Goal: Contribute content

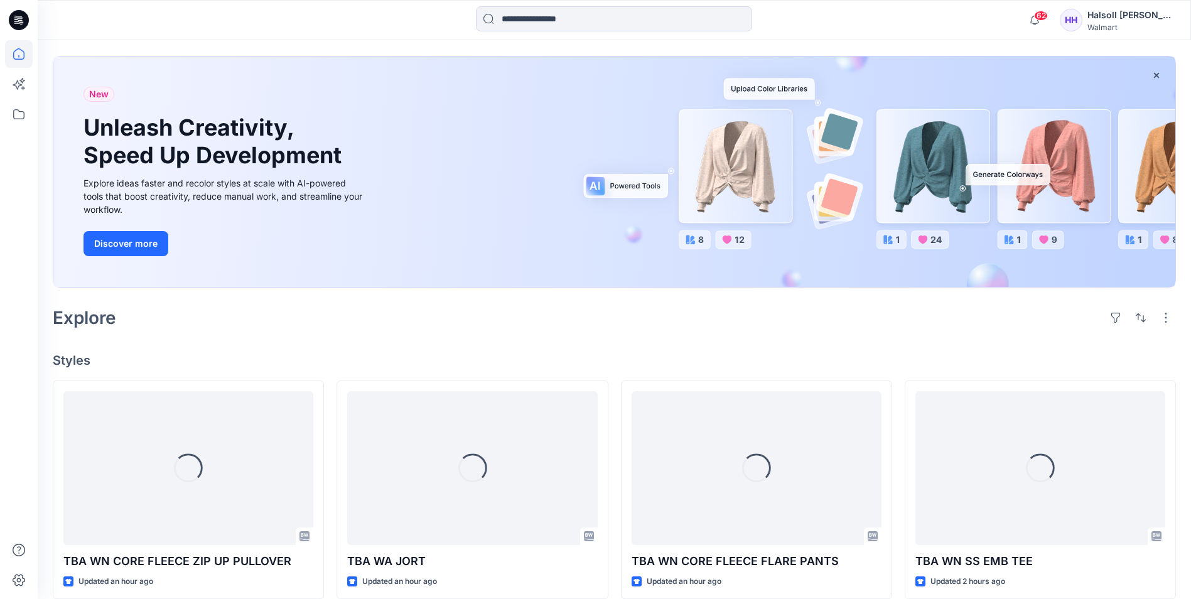
scroll to position [126, 0]
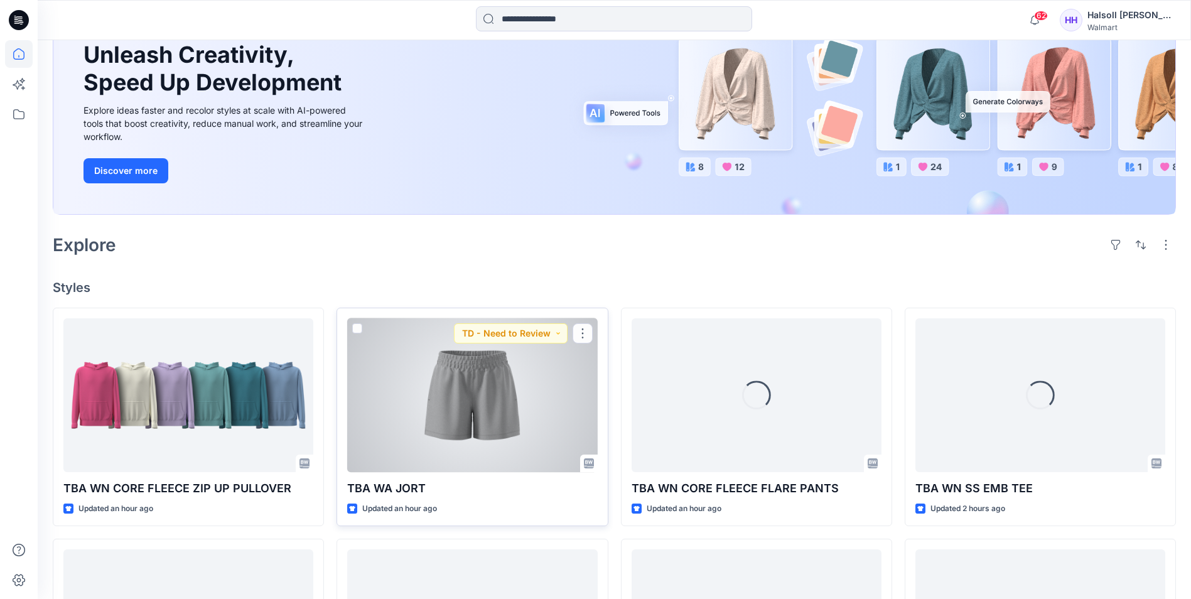
click at [456, 405] on div at bounding box center [472, 395] width 250 height 154
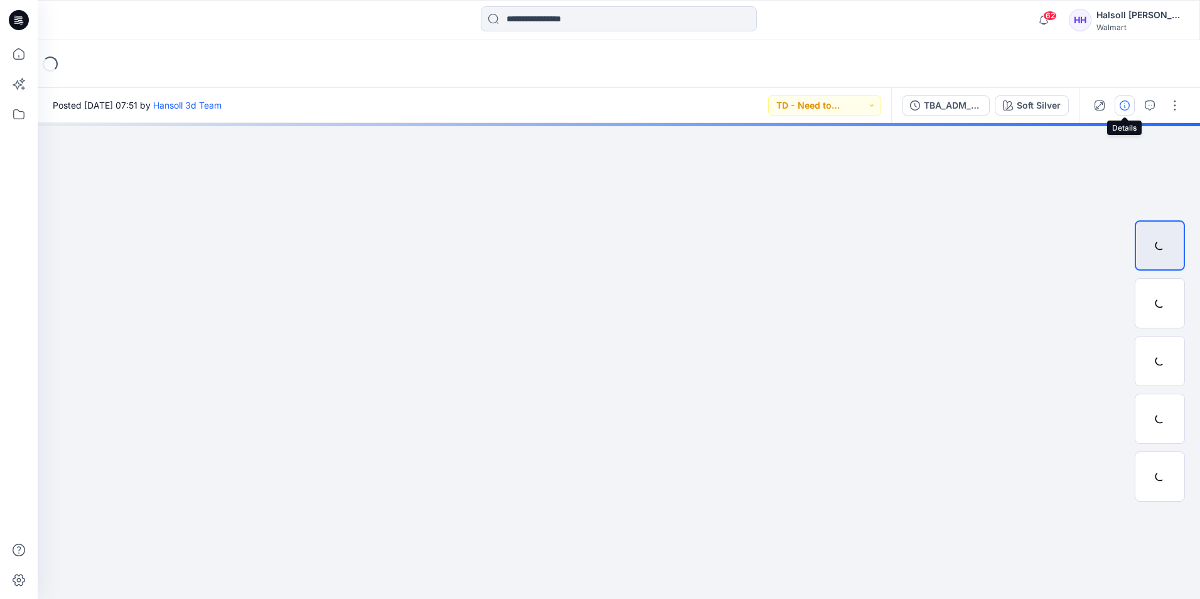
click at [1119, 108] on button "button" at bounding box center [1125, 105] width 20 height 20
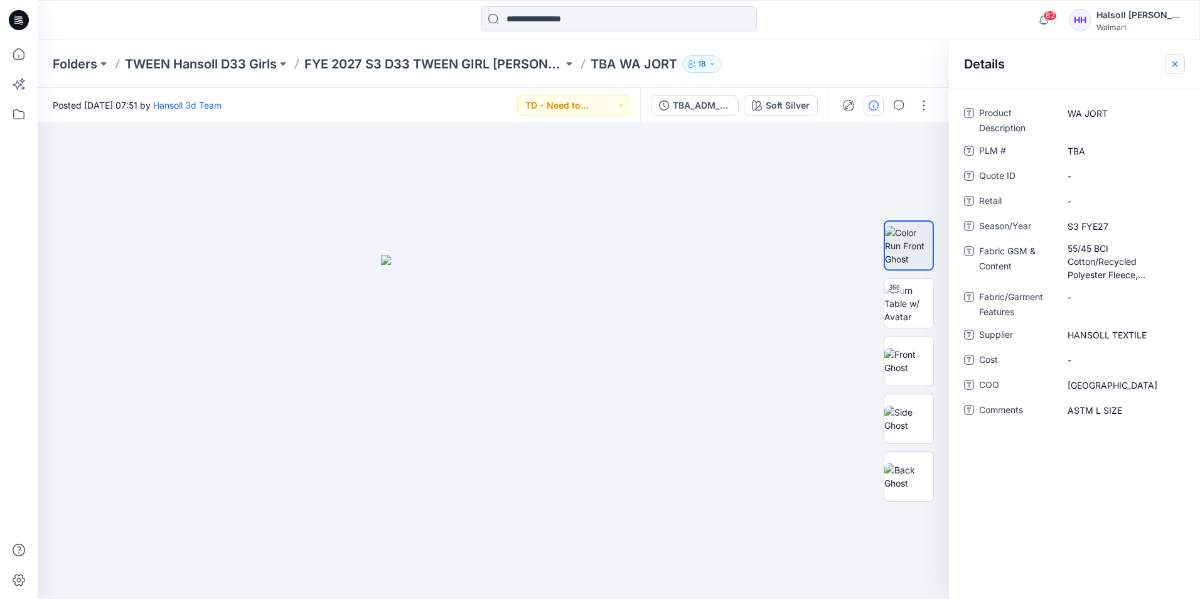
click at [1177, 60] on icon "button" at bounding box center [1175, 64] width 10 height 10
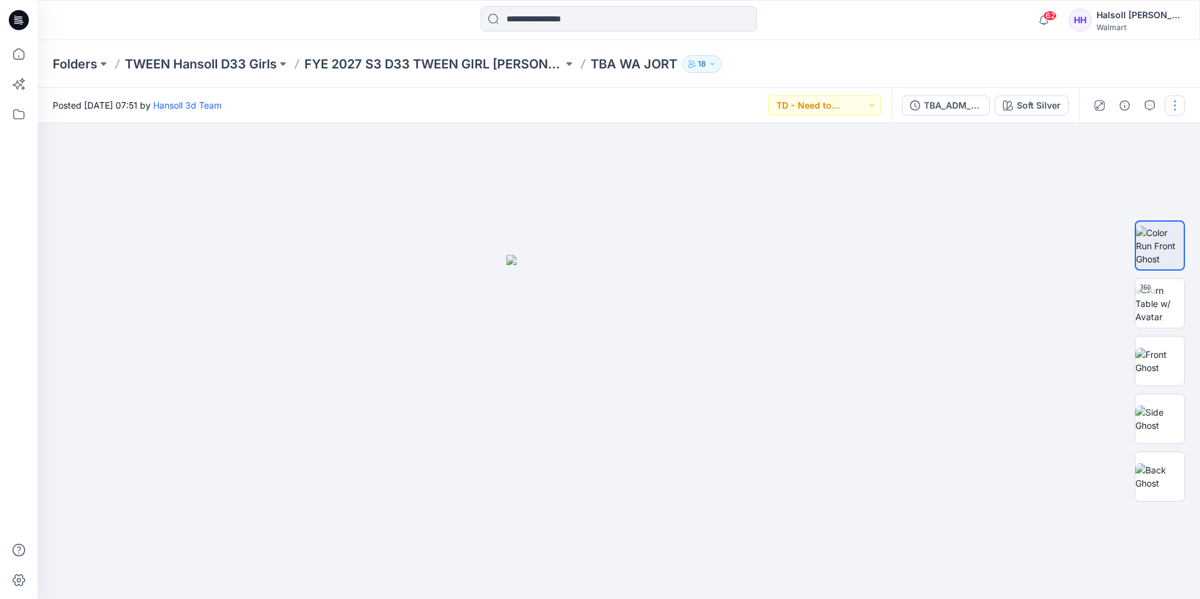
click at [1170, 97] on button "button" at bounding box center [1175, 105] width 20 height 20
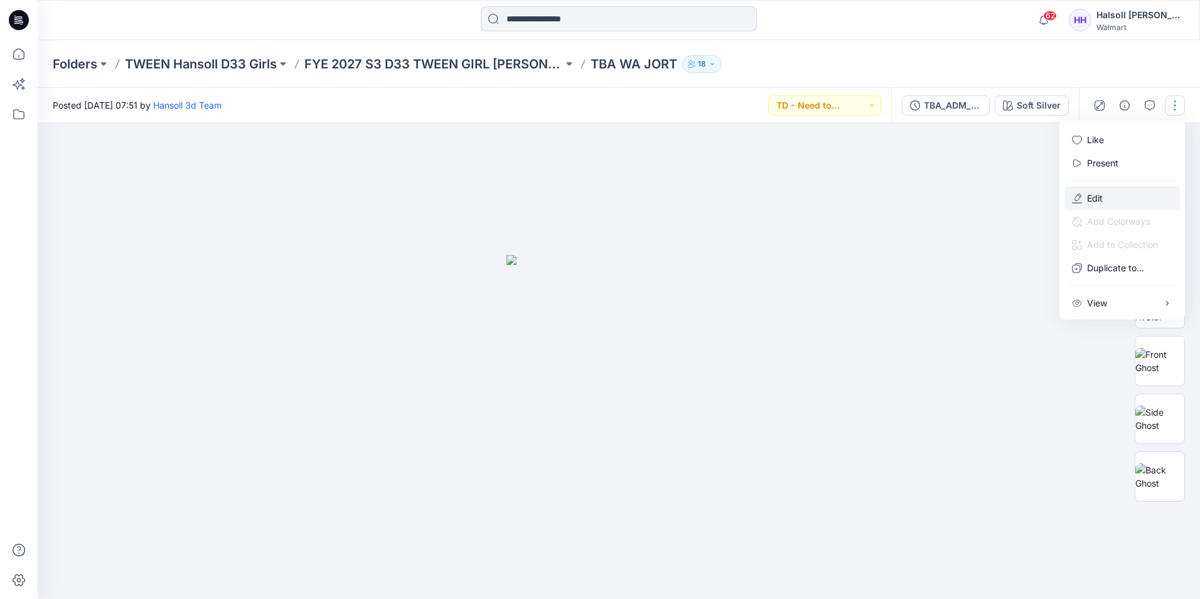
click at [1083, 195] on button "Edit" at bounding box center [1122, 197] width 115 height 23
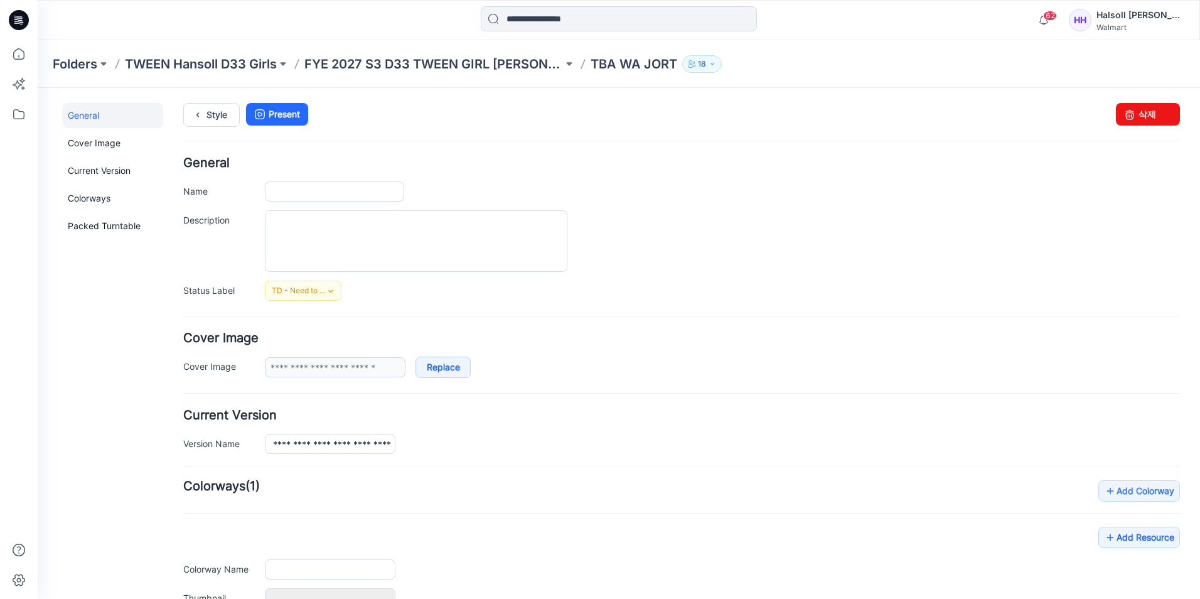
type input "**********"
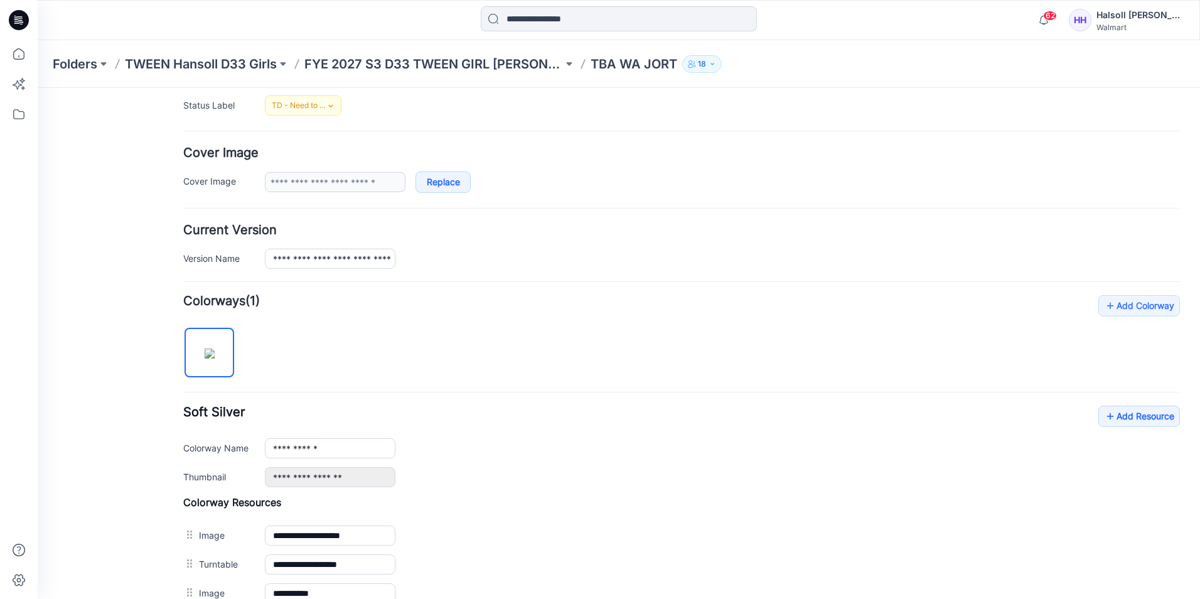
scroll to position [188, 0]
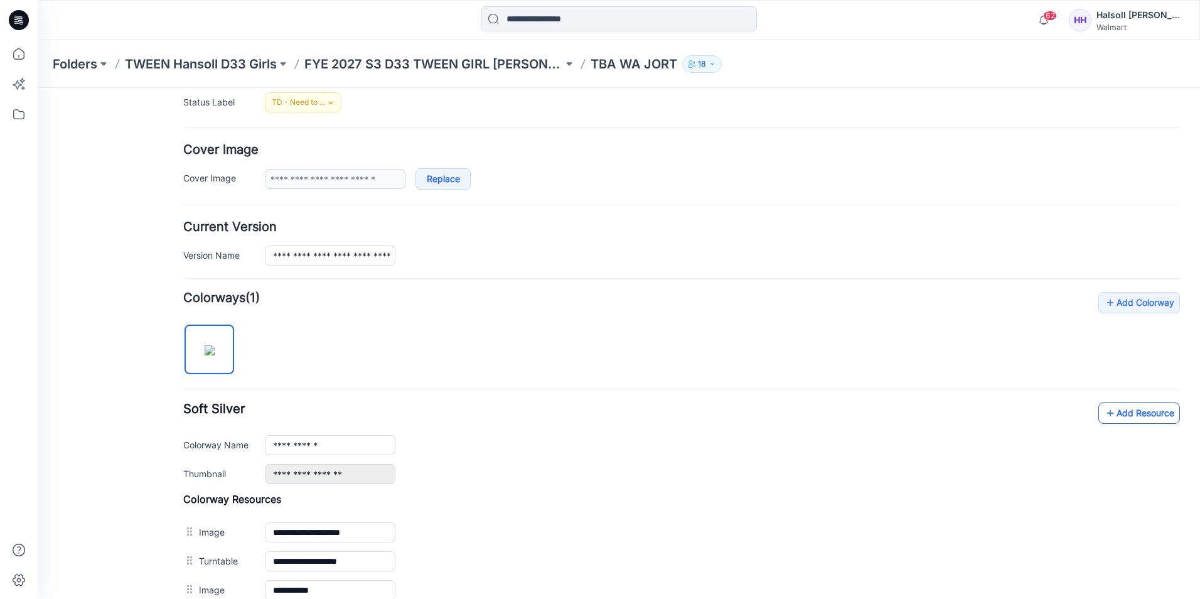
click at [1098, 409] on link "Add Resource" at bounding box center [1139, 412] width 82 height 21
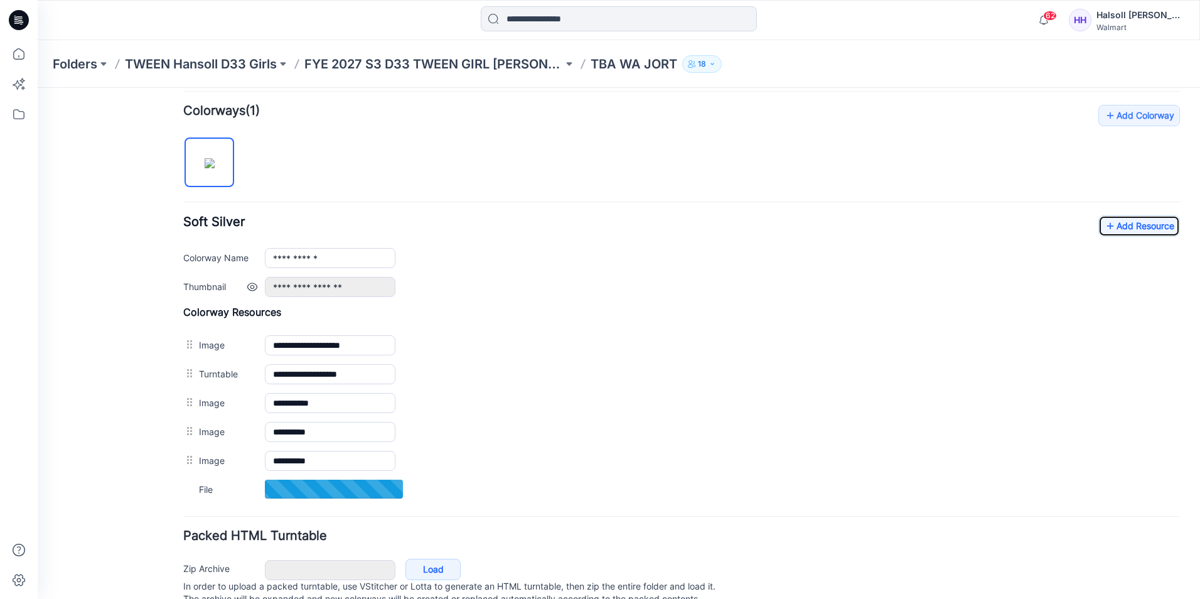
scroll to position [377, 0]
